Goal: Information Seeking & Learning: Learn about a topic

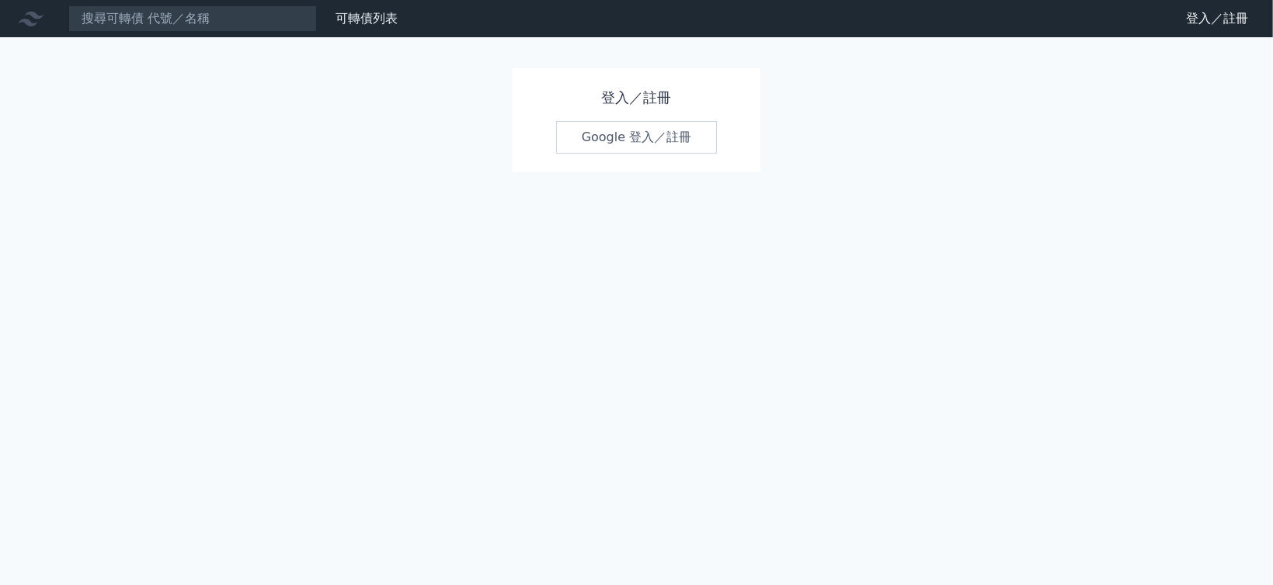
click at [655, 142] on link "Google 登入／註冊" at bounding box center [637, 137] width 162 height 33
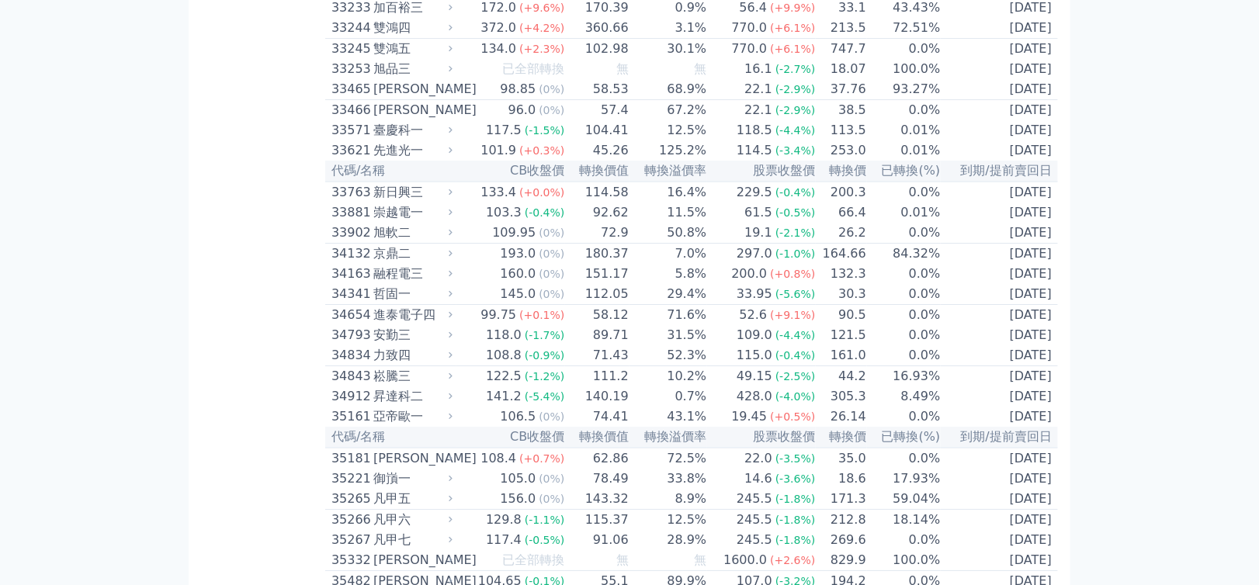
scroll to position [2878, 0]
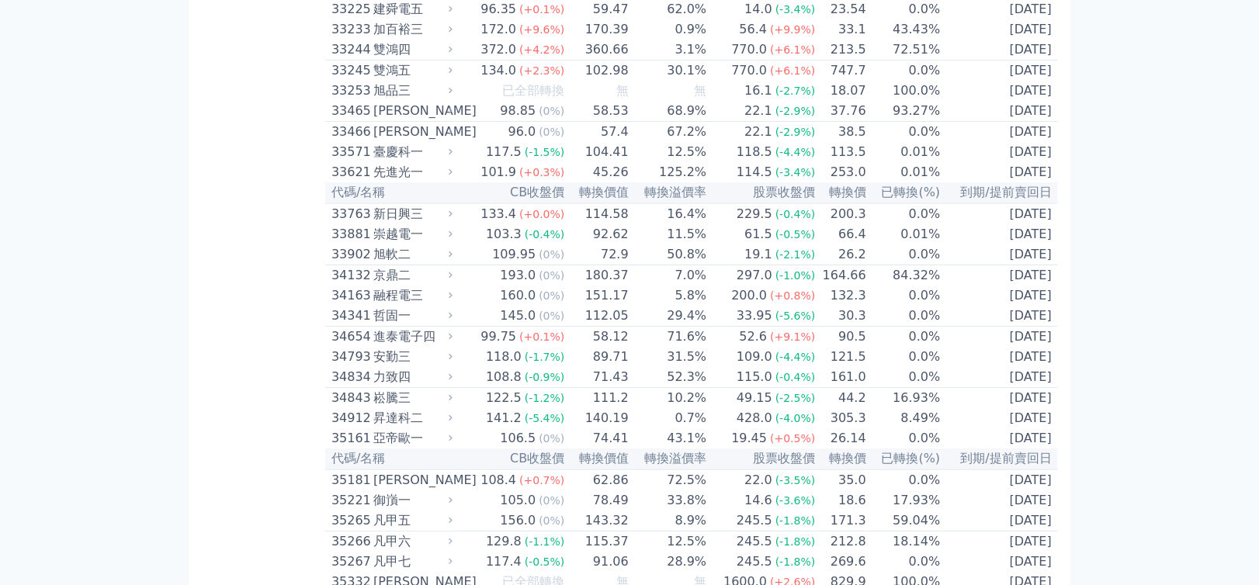
drag, startPoint x: 1270, startPoint y: 27, endPoint x: 1271, endPoint y: 194, distance: 166.9
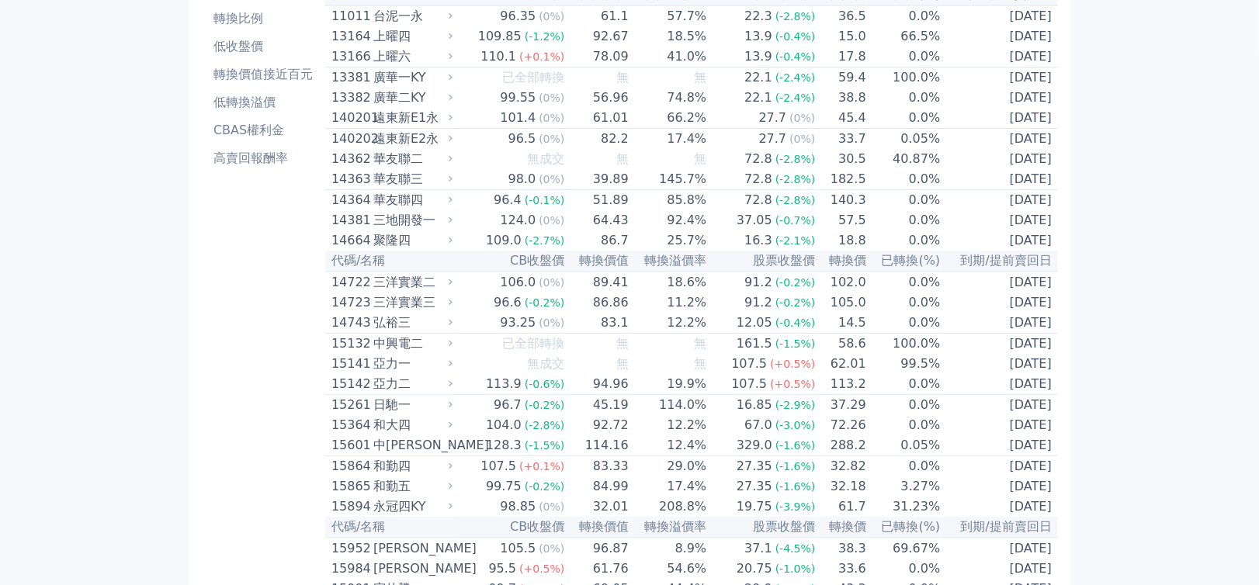
scroll to position [0, 0]
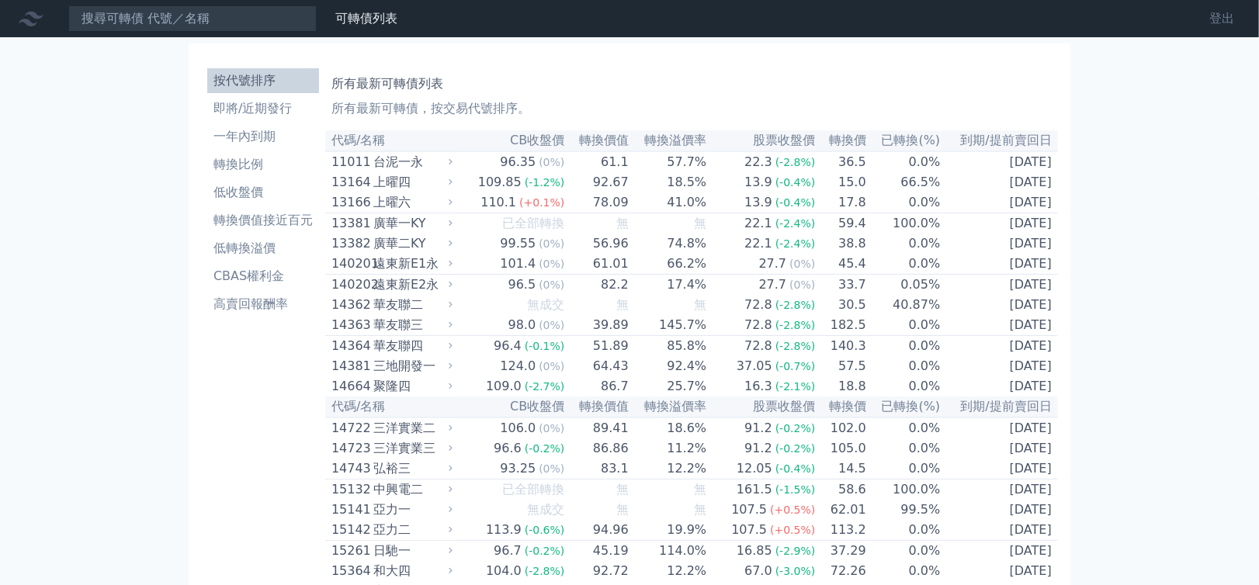
click at [1211, 23] on link "登出" at bounding box center [1222, 18] width 50 height 25
